Goal: Transaction & Acquisition: Download file/media

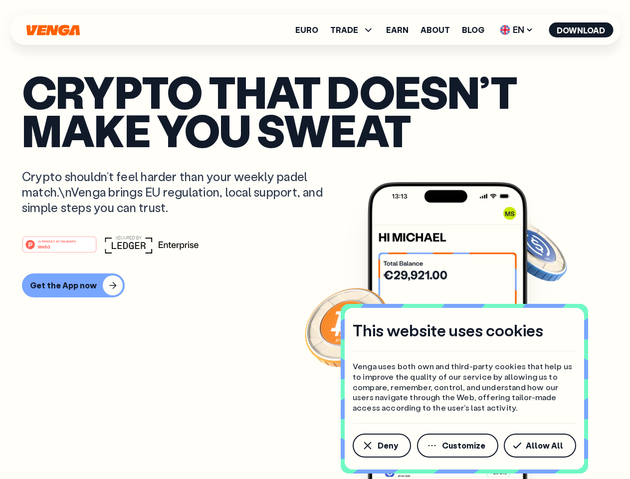
click at [315, 239] on div "#1 PRODUCT OF THE MONTH Web3" at bounding box center [315, 244] width 586 height 18
click at [381, 445] on span "Deny" at bounding box center [387, 445] width 20 height 8
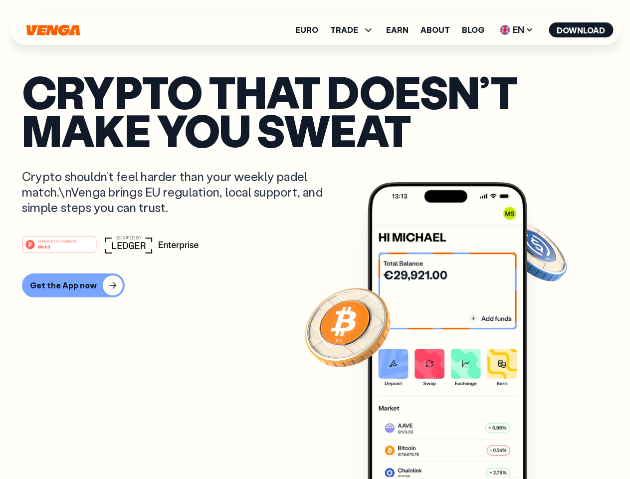
click at [458, 445] on img at bounding box center [447, 349] width 160 height 334
click at [541, 445] on article "Crypto that doesn’t make you sweat Crypto shouldn’t feel harder than your weekl…" at bounding box center [315, 259] width 586 height 374
click at [355, 30] on span "TRADE" at bounding box center [344, 30] width 28 height 8
click at [517, 30] on span "EN" at bounding box center [516, 30] width 40 height 16
click at [581, 30] on button "Download" at bounding box center [580, 29] width 64 height 15
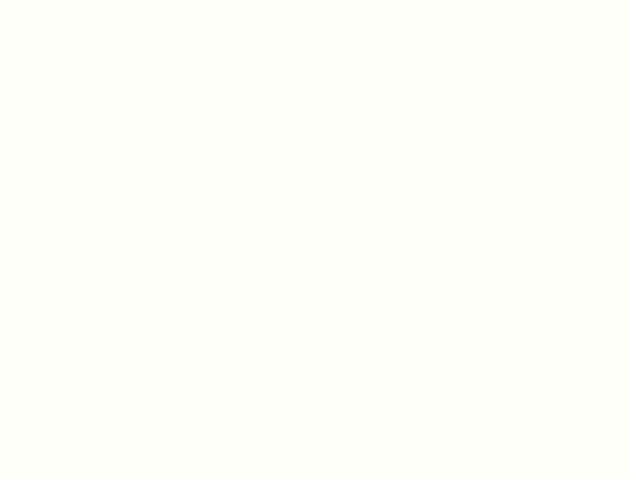
click at [315, 0] on html "This website uses cookies Venga uses both own and third-party cookies that help…" at bounding box center [315, 0] width 630 height 0
click at [72, 0] on html "This website uses cookies Venga uses both own and third-party cookies that help…" at bounding box center [315, 0] width 630 height 0
click at [61, 0] on html "This website uses cookies Venga uses both own and third-party cookies that help…" at bounding box center [315, 0] width 630 height 0
